Goal: Information Seeking & Learning: Learn about a topic

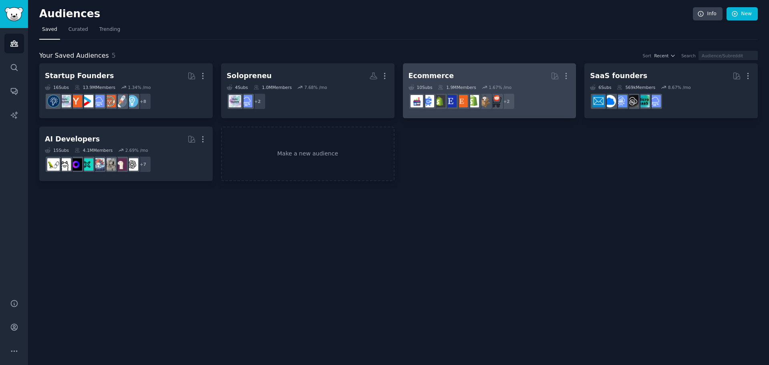
click at [418, 72] on div "Ecommerce" at bounding box center [431, 76] width 46 height 10
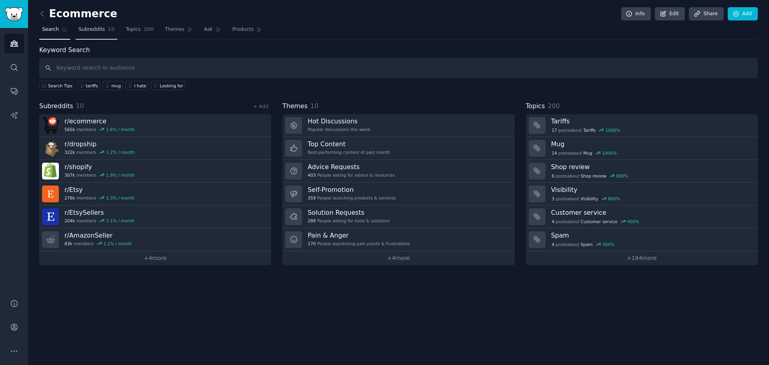
click at [98, 28] on span "Subreddits" at bounding box center [91, 29] width 26 height 7
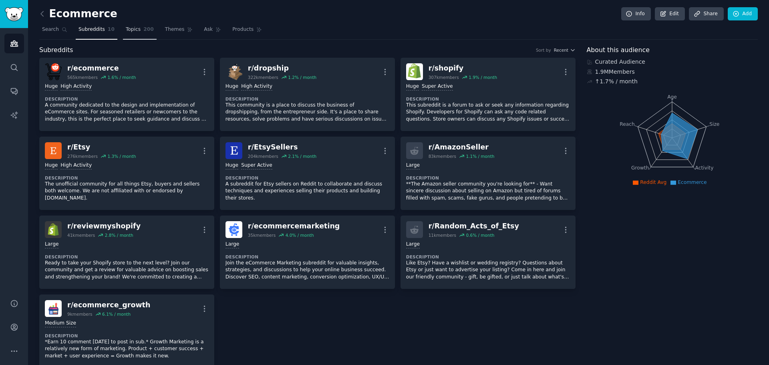
click at [126, 30] on span "Topics" at bounding box center [133, 29] width 15 height 7
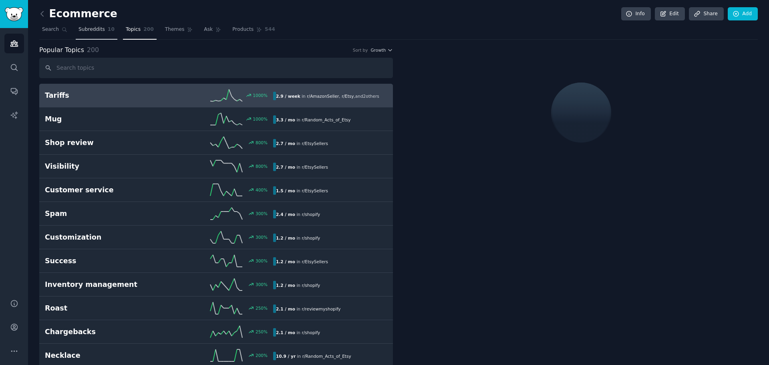
click at [89, 30] on span "Subreddits" at bounding box center [91, 29] width 26 height 7
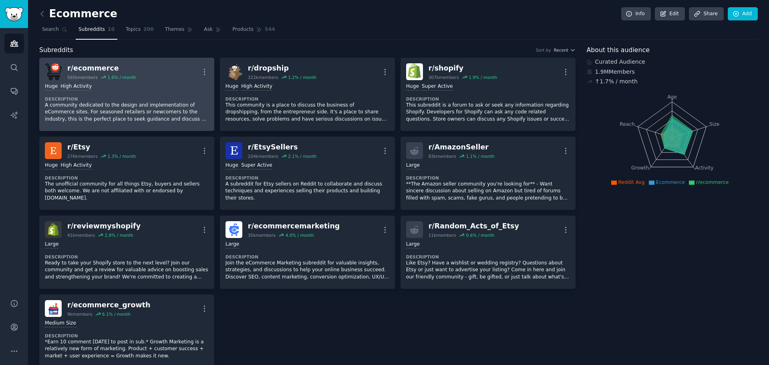
click at [99, 101] on dt "Description" at bounding box center [127, 99] width 164 height 6
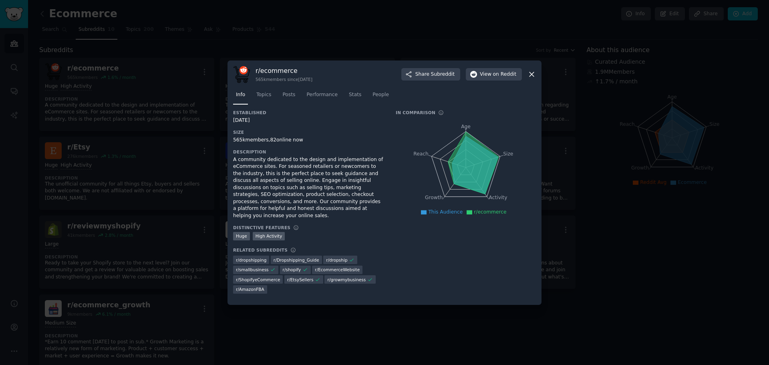
click at [666, 182] on div at bounding box center [384, 182] width 769 height 365
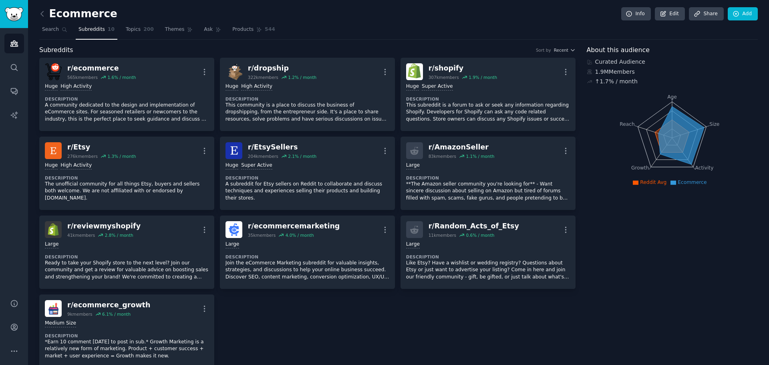
click at [115, 25] on nav "Search Subreddits 10 Topics 200 Themes Ask Products 544" at bounding box center [398, 31] width 718 height 16
click at [126, 27] on span "Topics" at bounding box center [133, 29] width 15 height 7
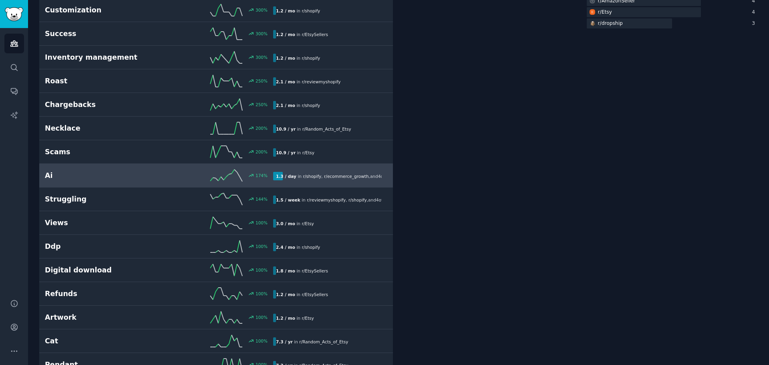
scroll to position [253, 0]
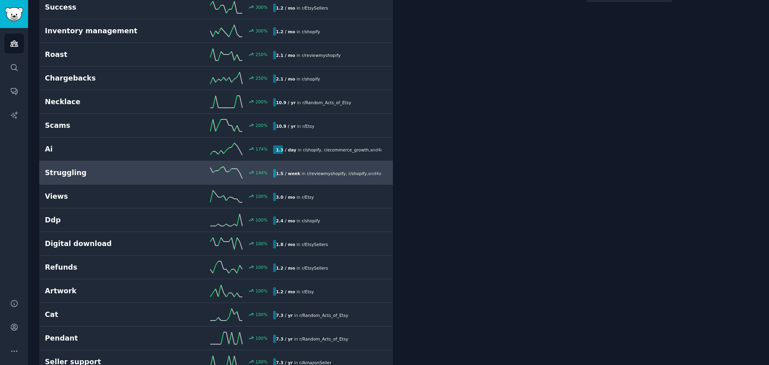
click at [91, 180] on link "Struggling 144 % 1.5 / week in r/ reviewmyshopify , r/ shopify , and 4 other s" at bounding box center [216, 173] width 354 height 24
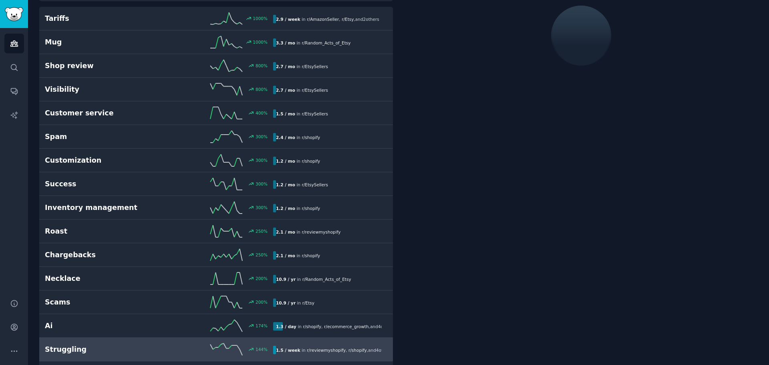
scroll to position [45, 0]
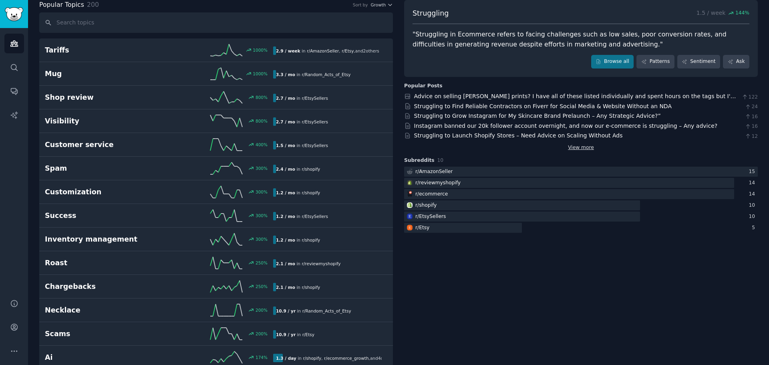
click at [577, 147] on link "View more" at bounding box center [581, 147] width 26 height 7
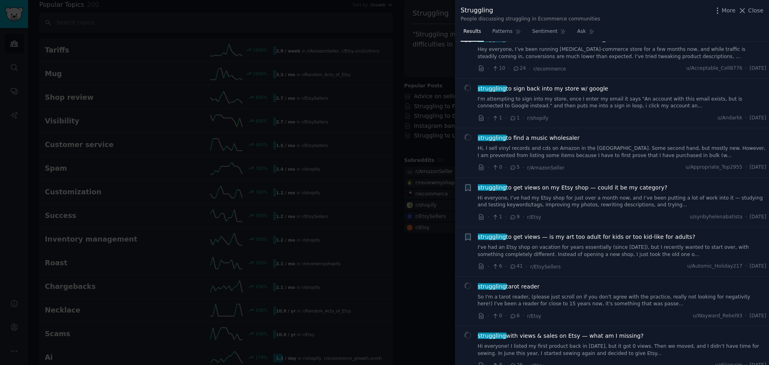
scroll to position [173, 0]
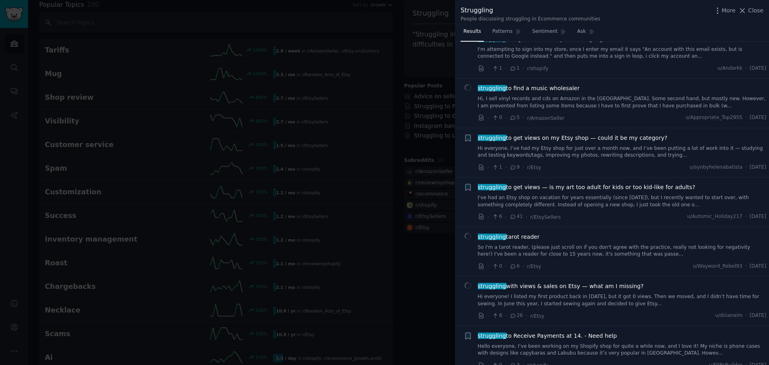
click at [432, 264] on div at bounding box center [384, 182] width 769 height 365
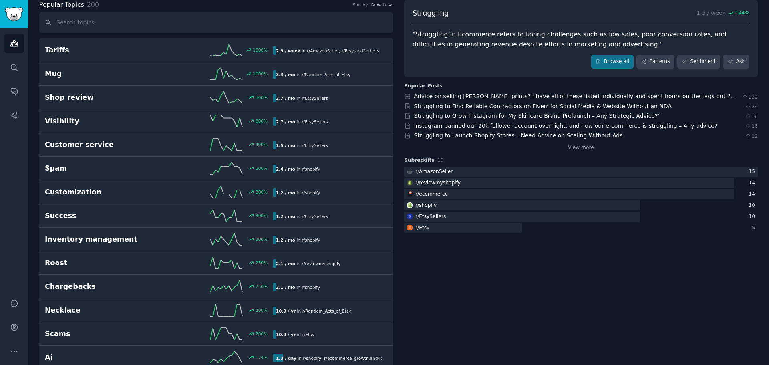
click at [452, 166] on div "Subreddits 10 r/ AmazonSeller 15 r/ reviewmyshopify 14 r/ ecommerce 14 r/ shopi…" at bounding box center [581, 195] width 354 height 77
click at [450, 173] on div at bounding box center [581, 172] width 354 height 10
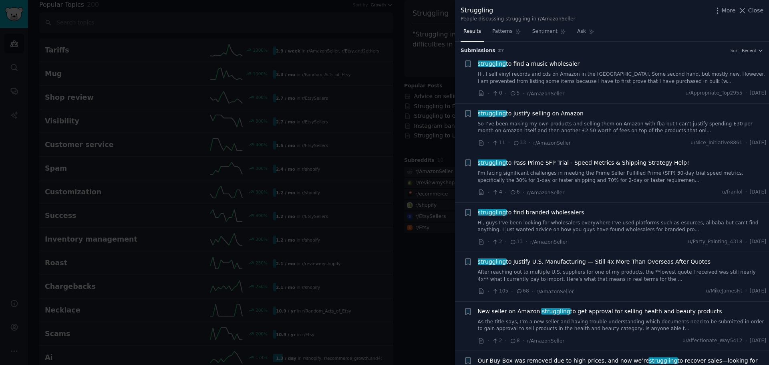
click at [566, 225] on link "Hi, guys I’ve been looking for wholesalers everywhere I’ve used platforms such …" at bounding box center [622, 226] width 289 height 14
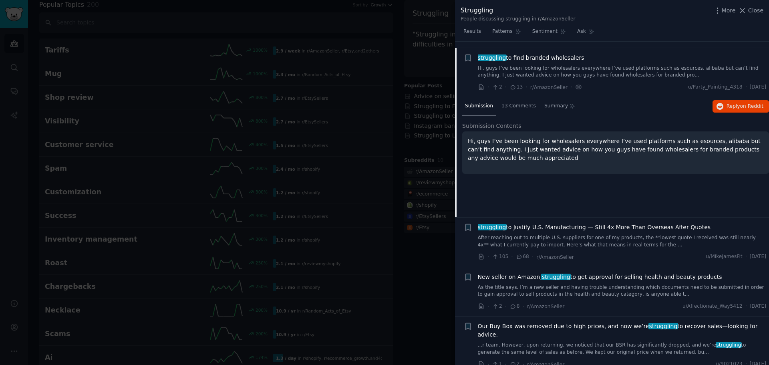
scroll to position [161, 0]
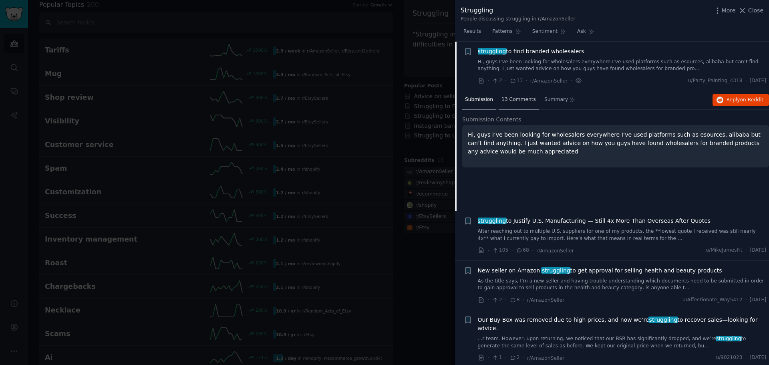
click at [517, 100] on span "13 Comments" at bounding box center [518, 99] width 34 height 7
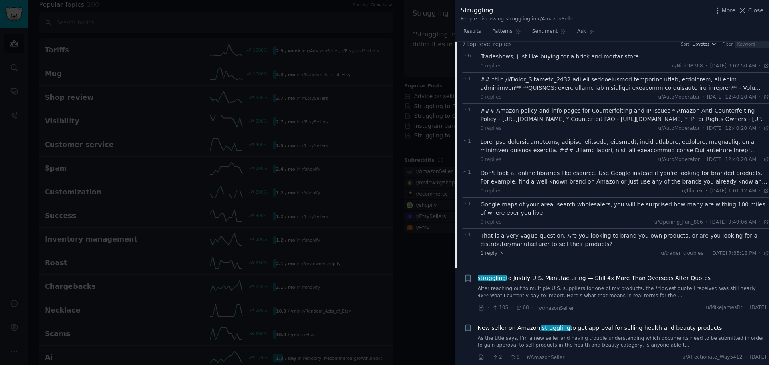
scroll to position [241, 0]
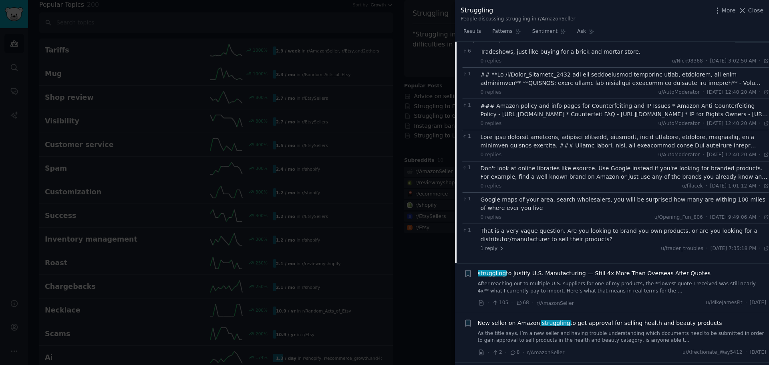
click at [440, 296] on div at bounding box center [384, 182] width 769 height 365
